Goal: Task Accomplishment & Management: Complete application form

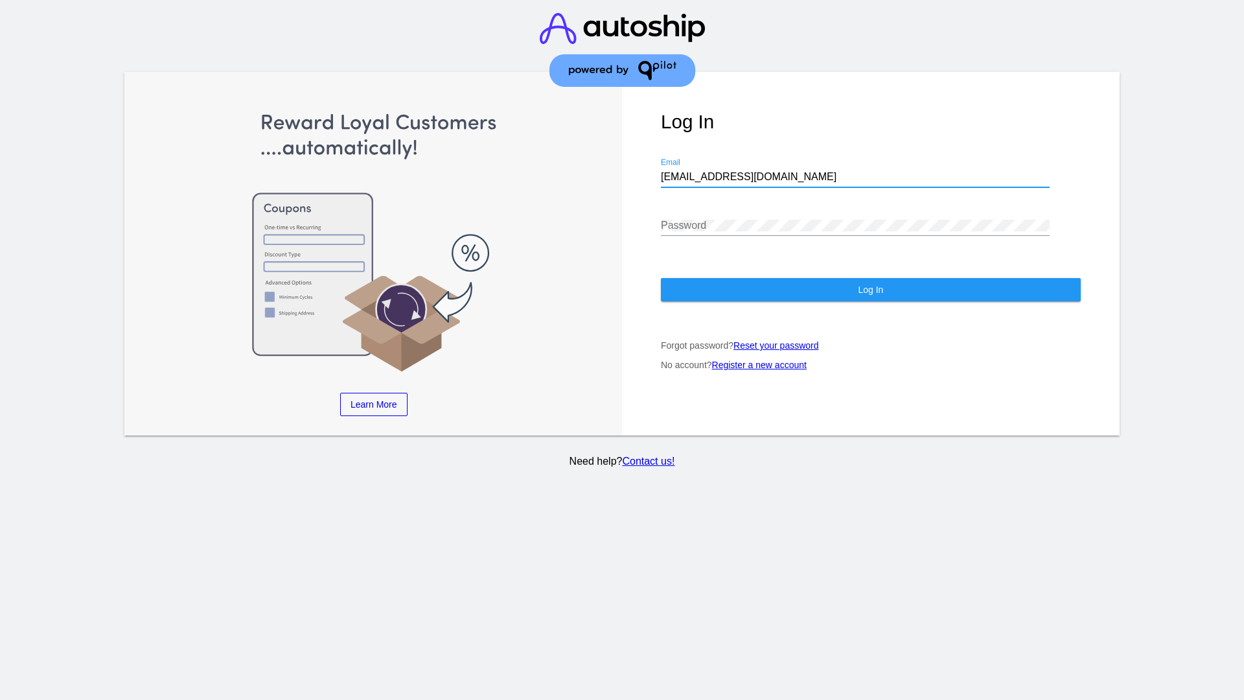
type input "[EMAIL_ADDRESS][DOMAIN_NAME]"
click at [870, 290] on span "Log In" at bounding box center [870, 289] width 25 height 10
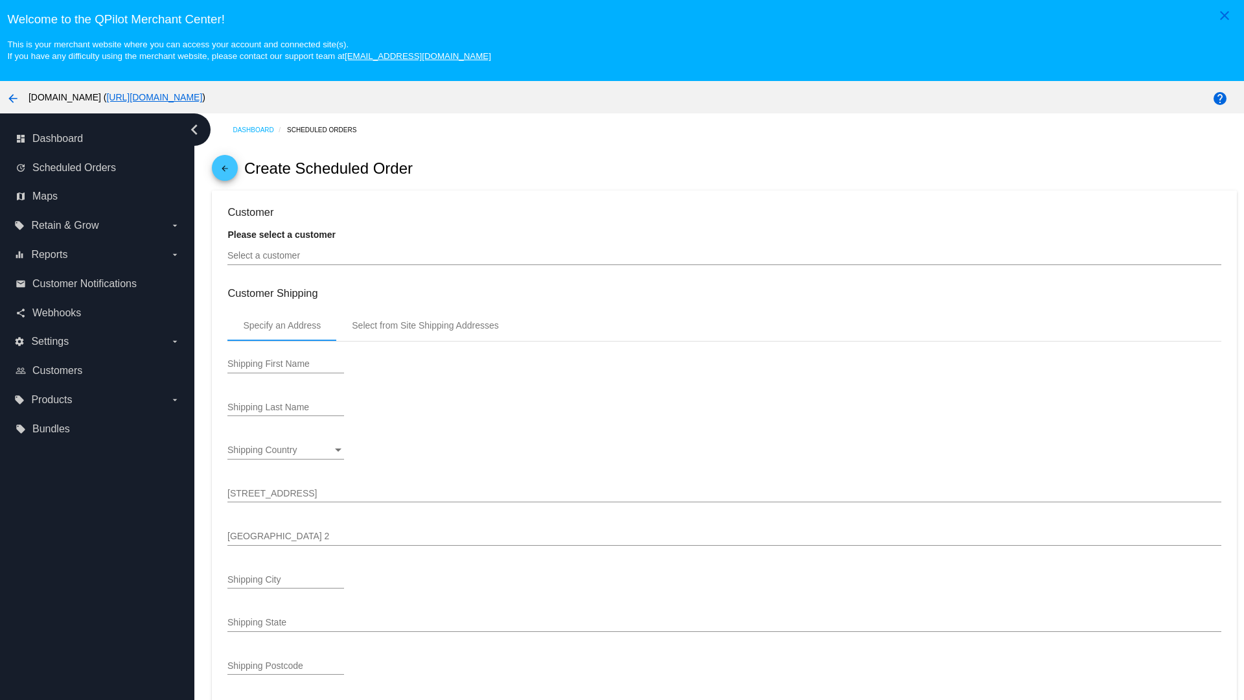
click at [724, 255] on input "Select a customer" at bounding box center [723, 256] width 993 height 10
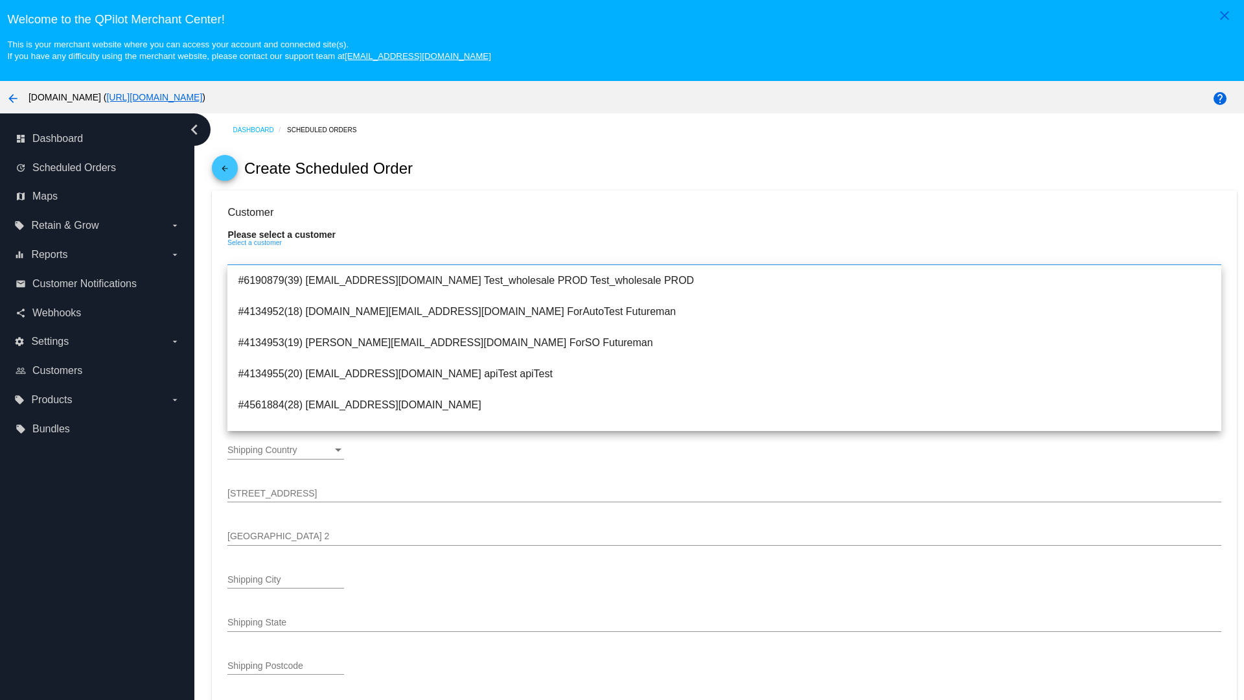
type input "ForSO"
type input "Futureman"
type input "[STREET_ADDRESS]"
type input "[GEOGRAPHIC_DATA][PERSON_NAME]"
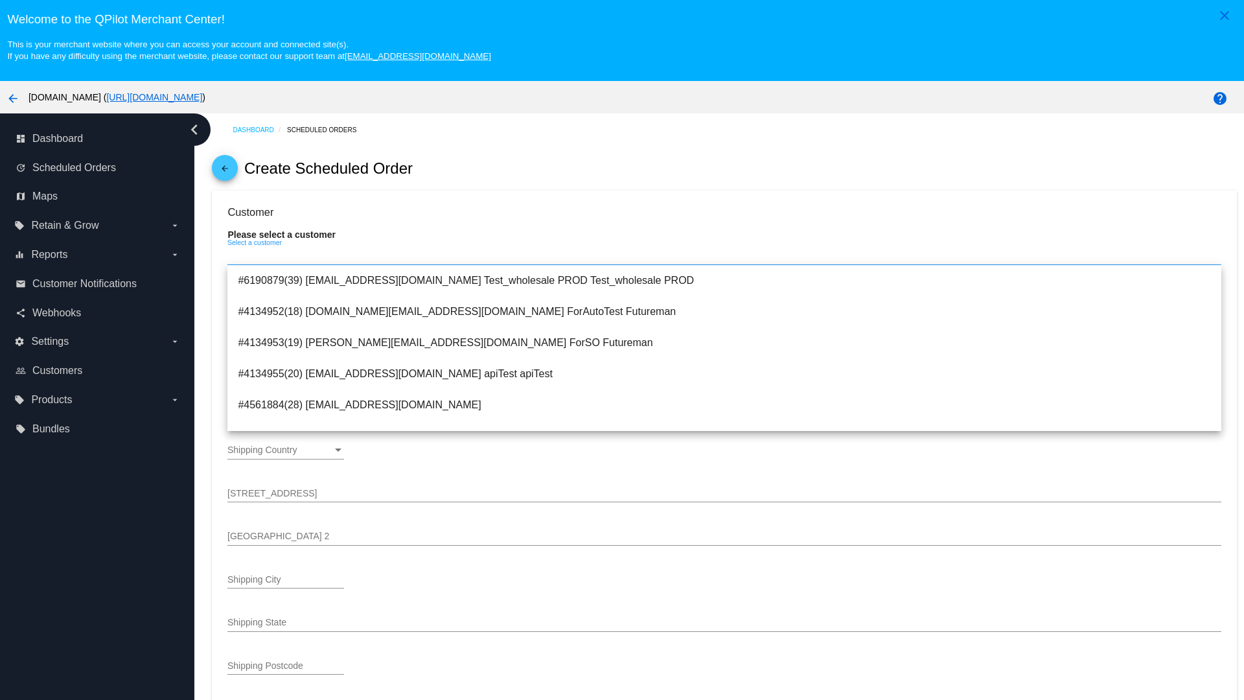
type input "95131"
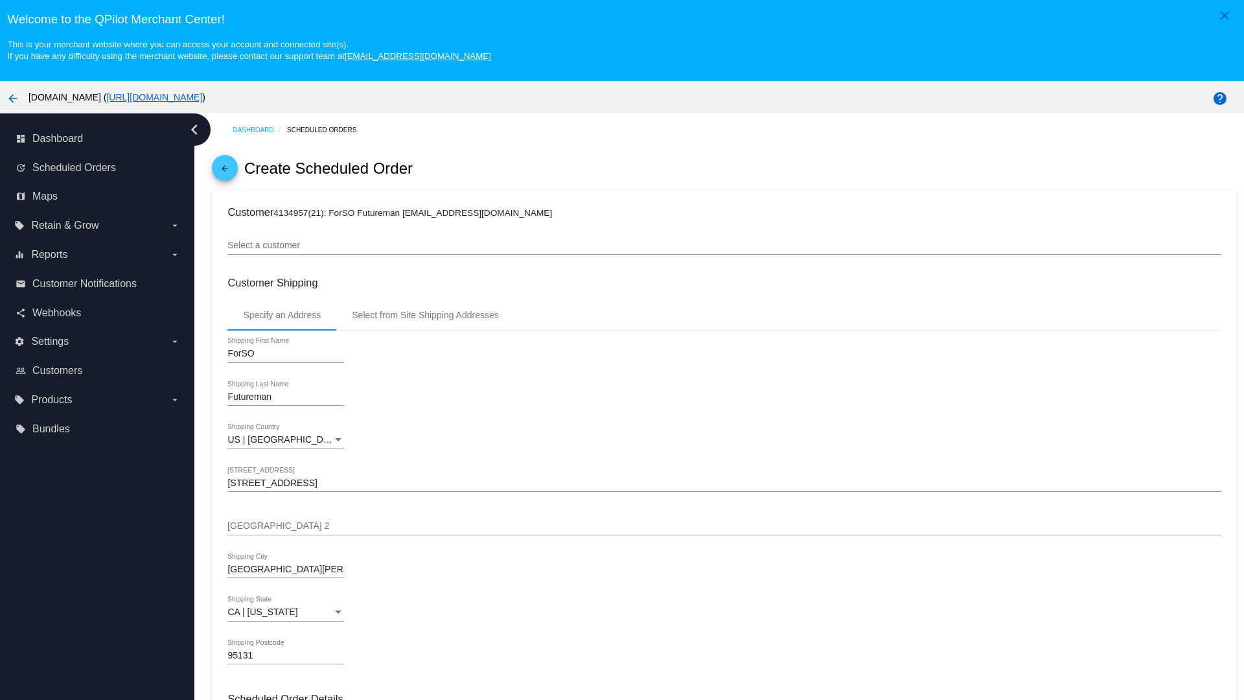
scroll to position [459, 0]
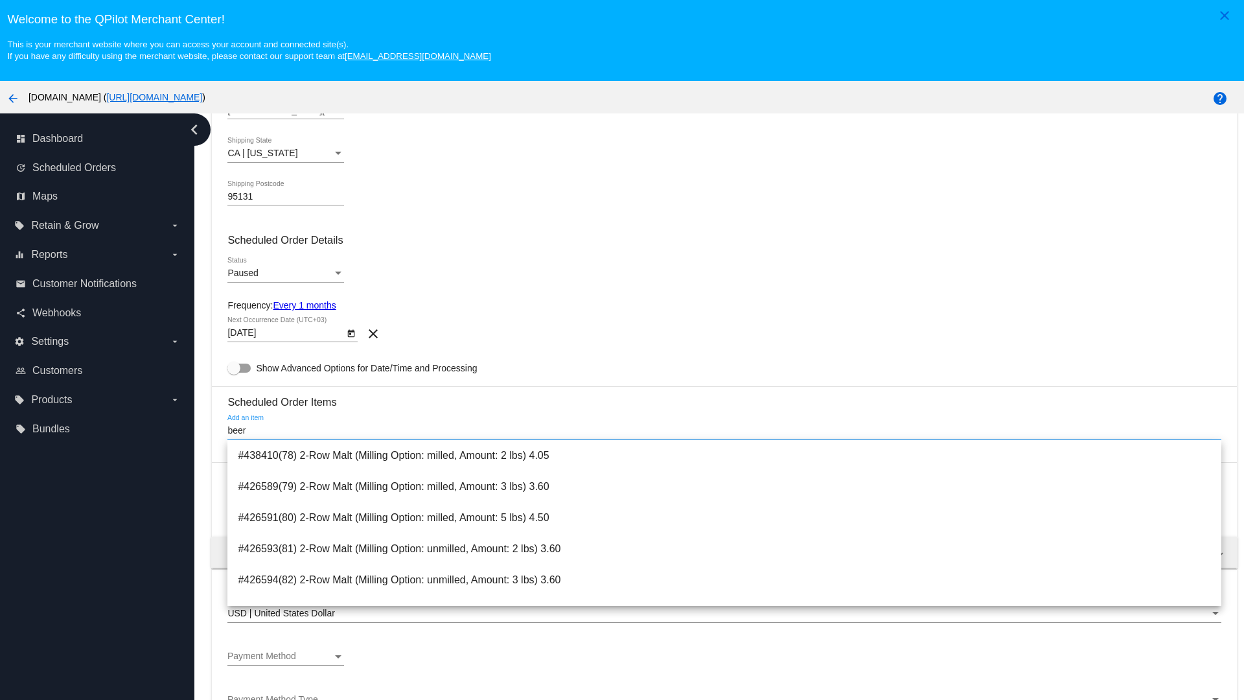
type input "beer"
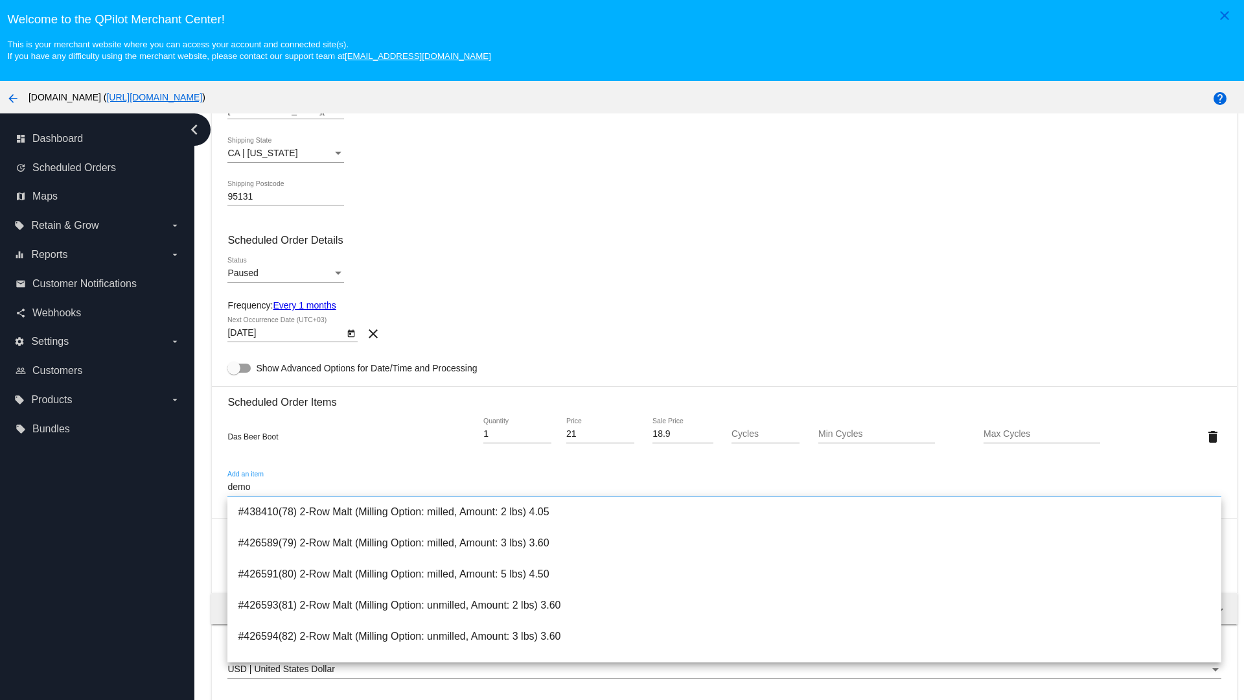
scroll to position [928, 0]
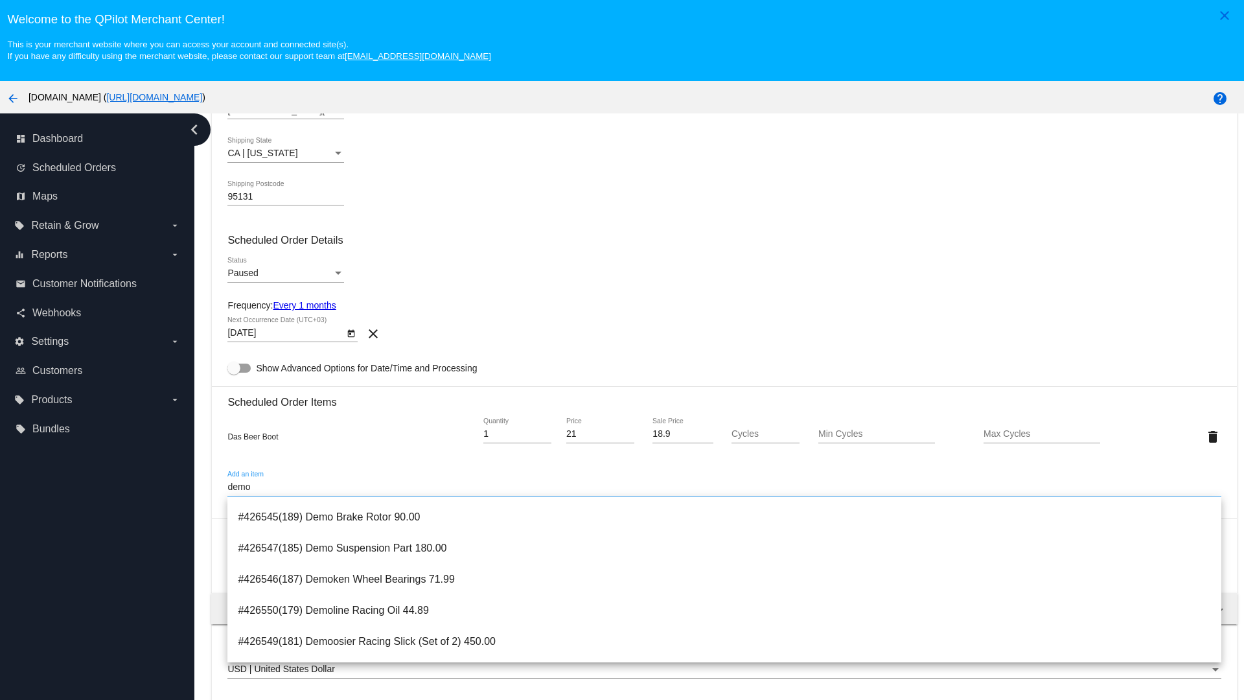
type input "demo"
click at [724, 578] on span "#426546(187) Demoken Wheel Bearings 71.99" at bounding box center [724, 579] width 972 height 31
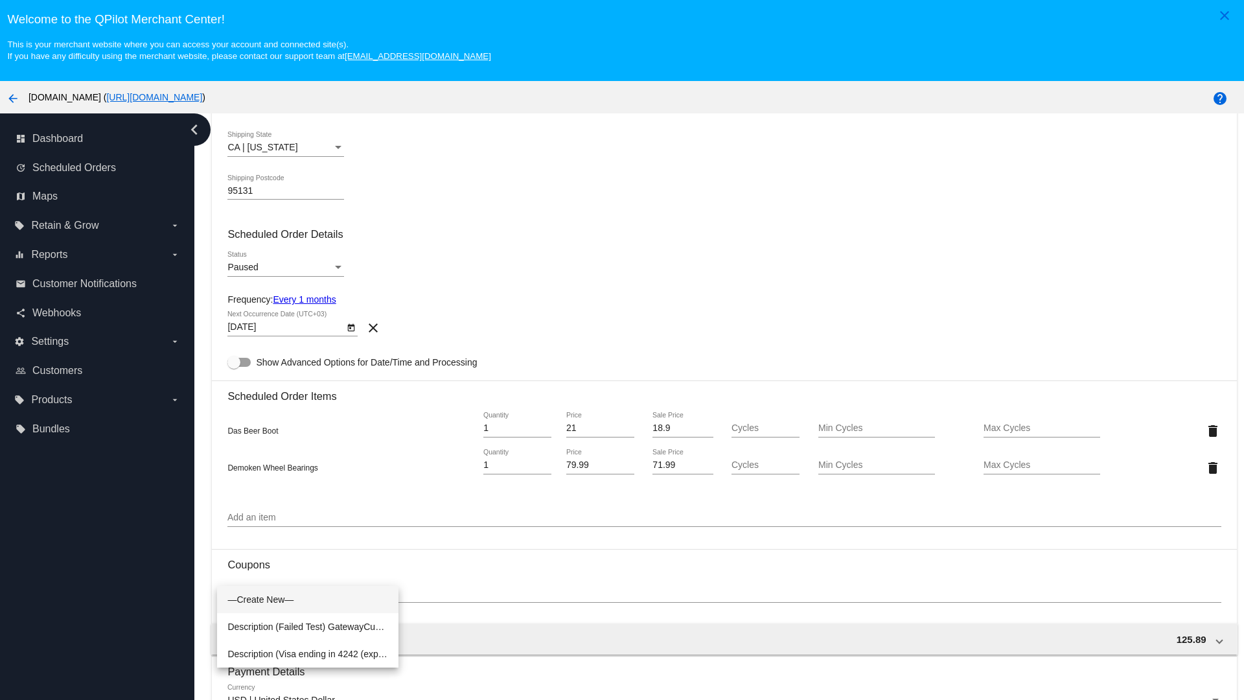
scroll to position [81, 0]
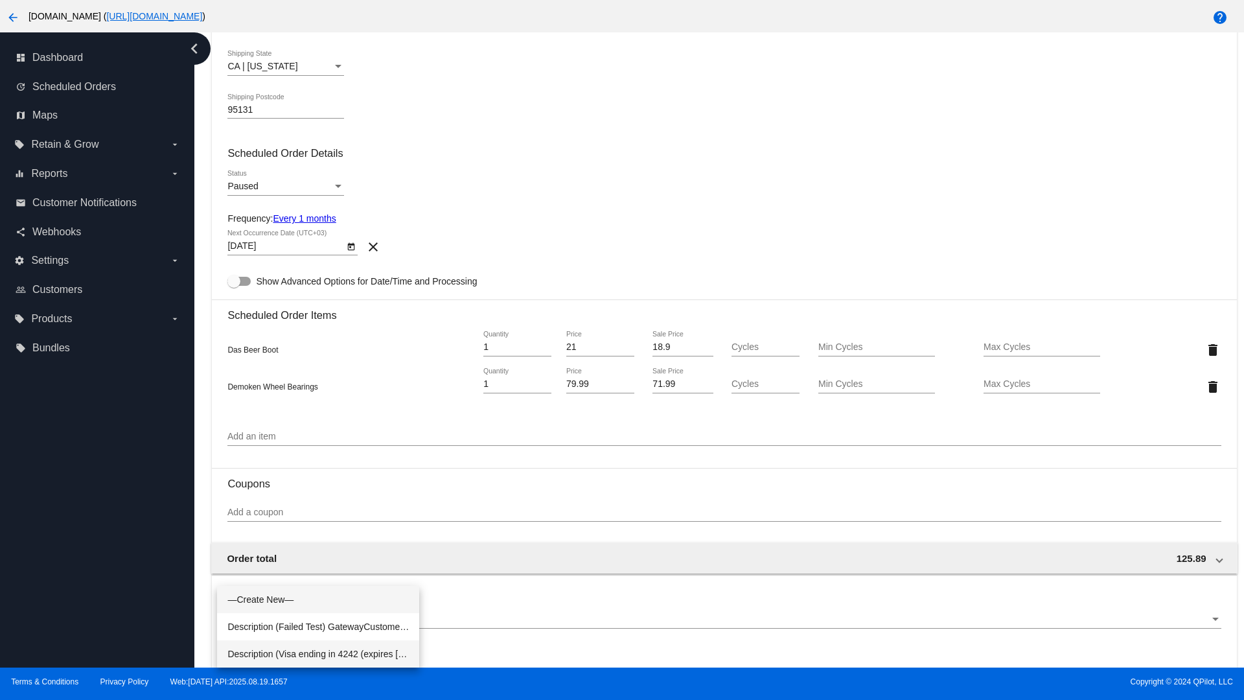
click at [318, 654] on span "Description (Visa ending in 4242 (expires 04/31)) GatewayCustomerId (cus_PIqMMe…" at bounding box center [317, 653] width 181 height 27
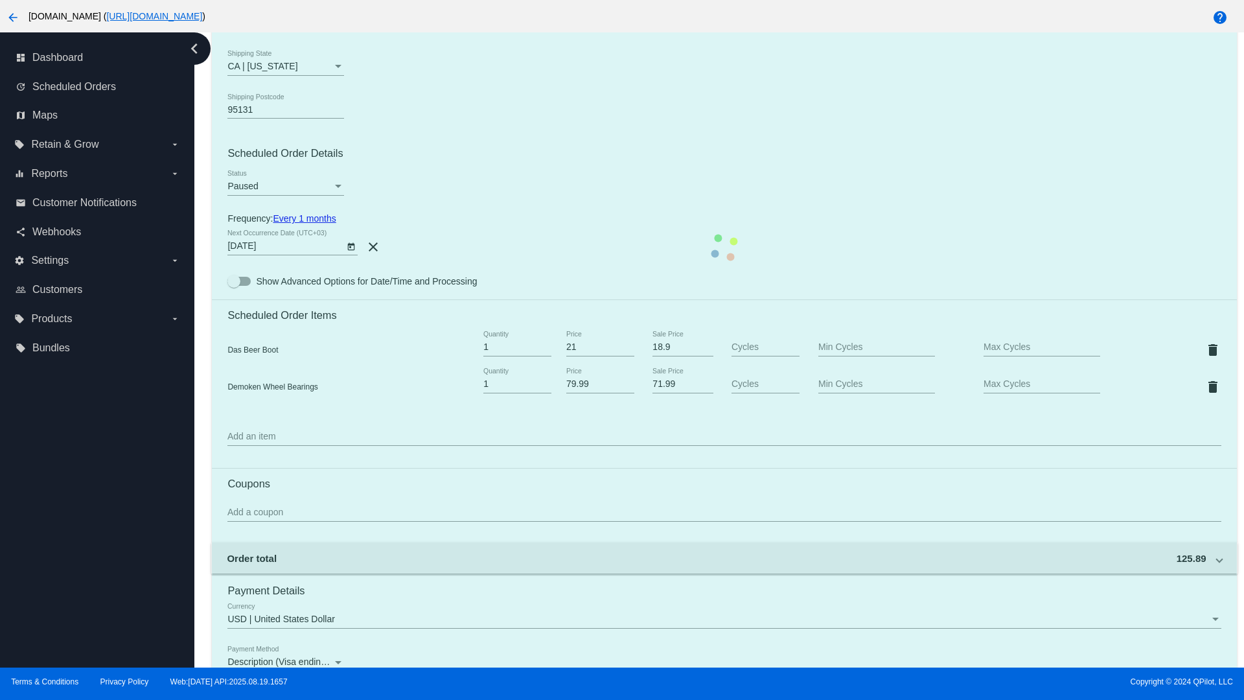
scroll to position [647, 0]
